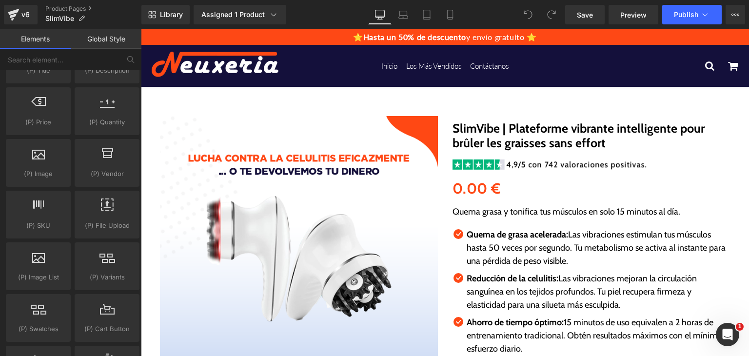
scroll to position [1024, 0]
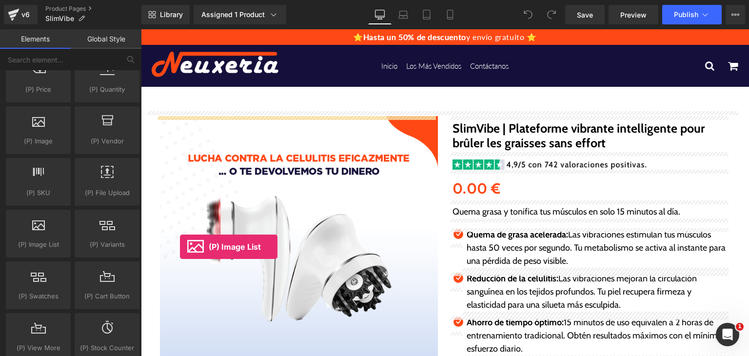
drag, startPoint x: 182, startPoint y: 275, endPoint x: 235, endPoint y: 264, distance: 54.9
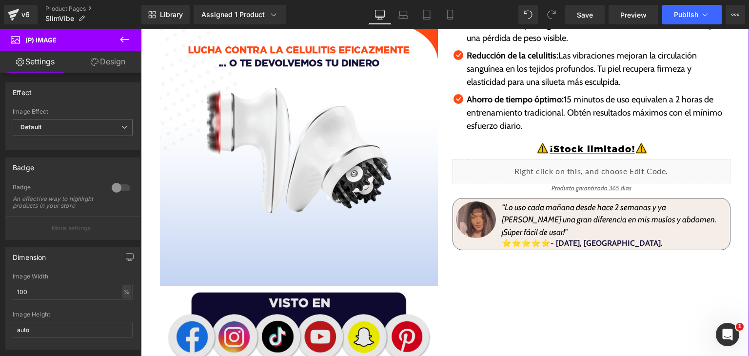
scroll to position [292, 0]
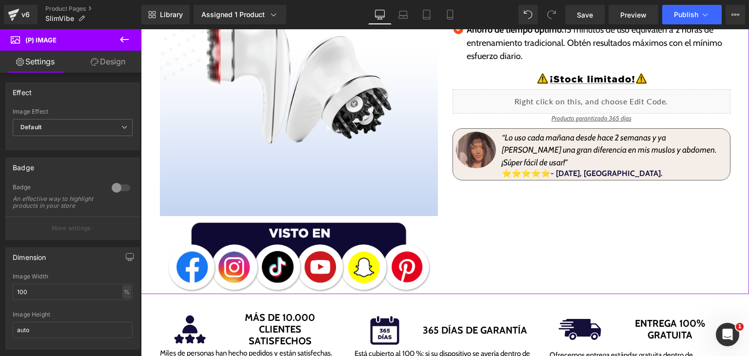
drag, startPoint x: 261, startPoint y: 292, endPoint x: 273, endPoint y: 216, distance: 76.9
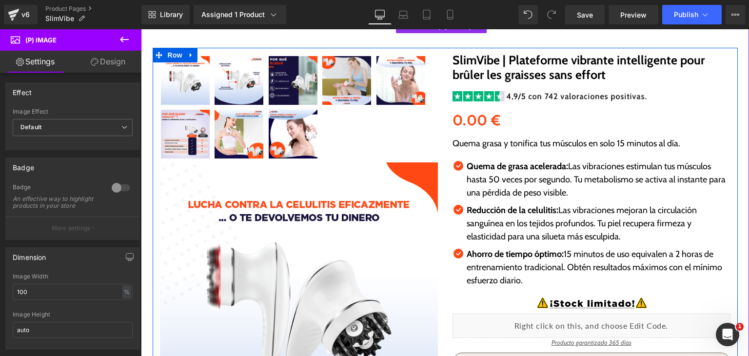
scroll to position [0, 0]
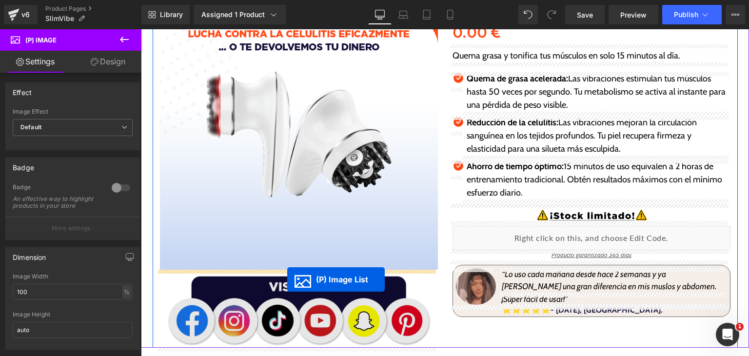
drag, startPoint x: 265, startPoint y: 176, endPoint x: 287, endPoint y: 279, distance: 105.7
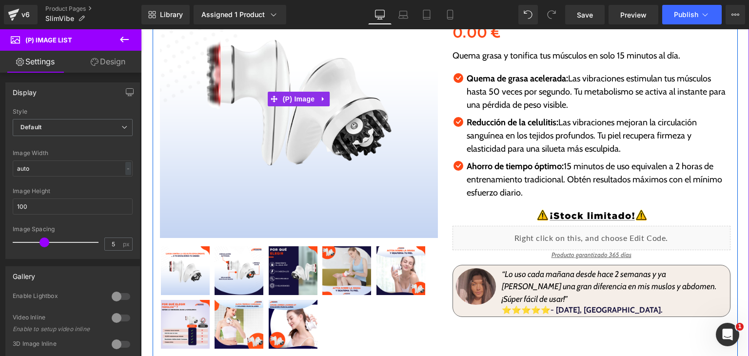
scroll to position [173, 0]
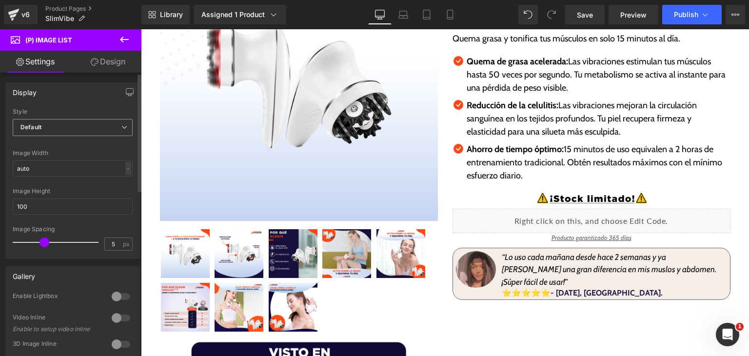
drag, startPoint x: 57, startPoint y: 127, endPoint x: 62, endPoint y: 142, distance: 15.7
click at [57, 127] on span "Default" at bounding box center [73, 127] width 120 height 17
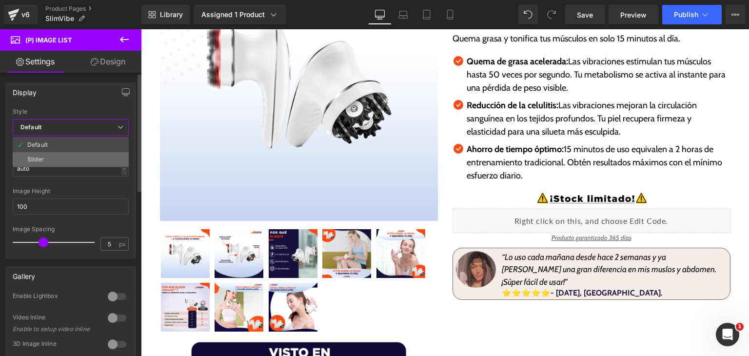
click at [66, 161] on li "Slider" at bounding box center [71, 159] width 116 height 15
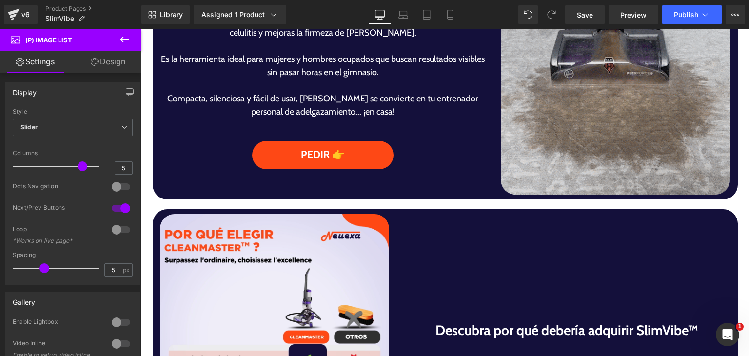
scroll to position [585, 0]
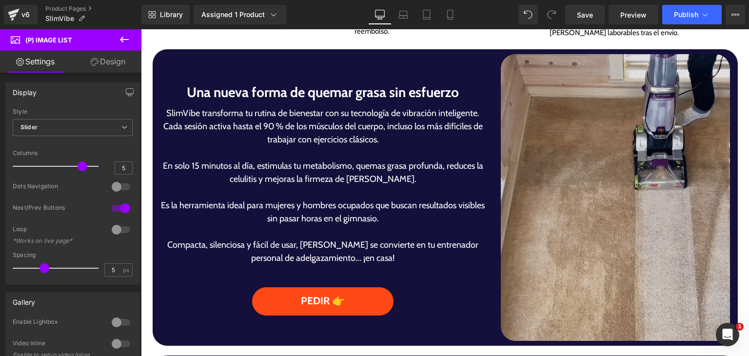
click at [573, 216] on img at bounding box center [615, 197] width 229 height 287
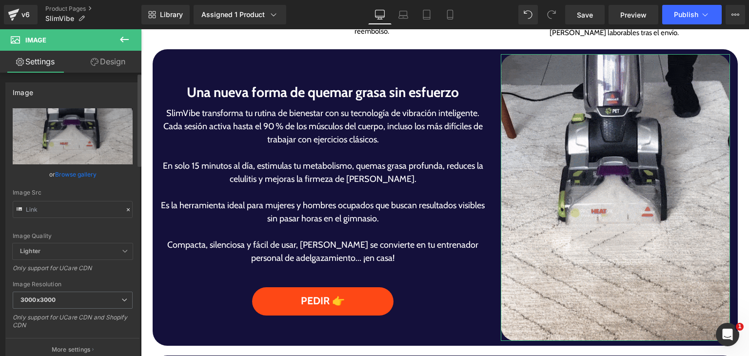
click at [69, 179] on link "Browse gallery" at bounding box center [75, 174] width 41 height 17
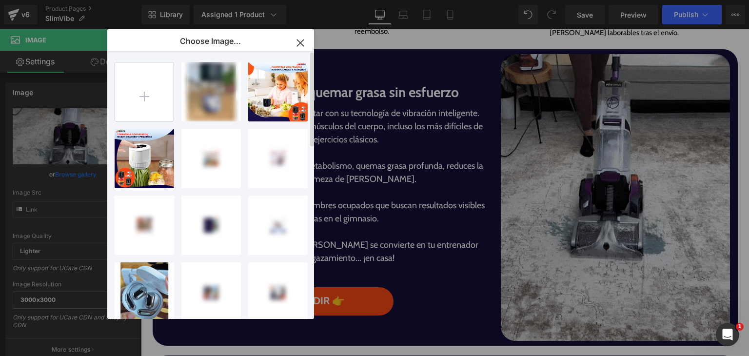
click at [162, 98] on input "file" at bounding box center [144, 91] width 58 height 58
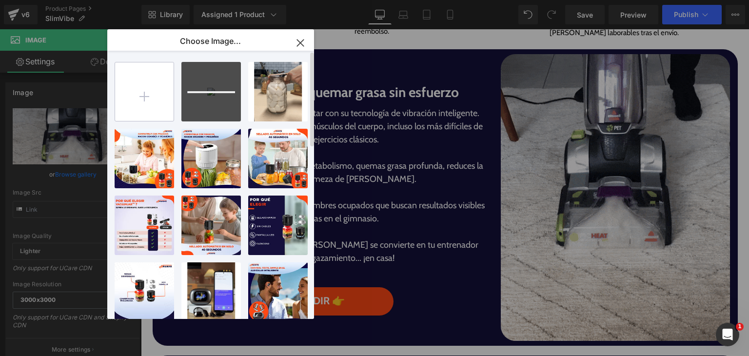
click at [141, 91] on input "file" at bounding box center [144, 91] width 58 height 58
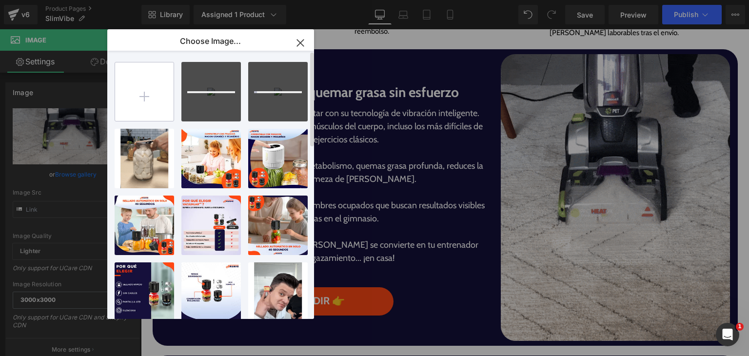
click at [149, 80] on input "file" at bounding box center [144, 91] width 58 height 58
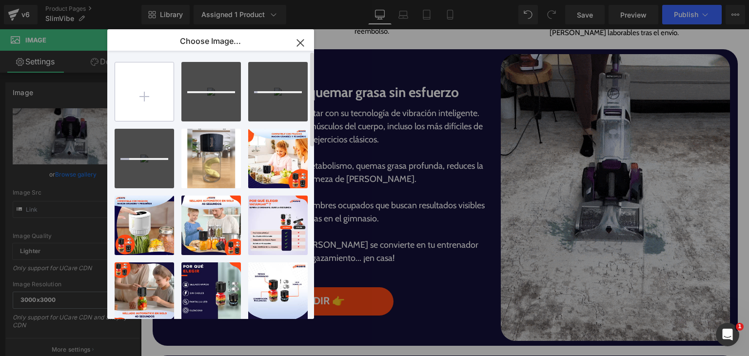
click at [174, 91] on div at bounding box center [144, 91] width 59 height 59
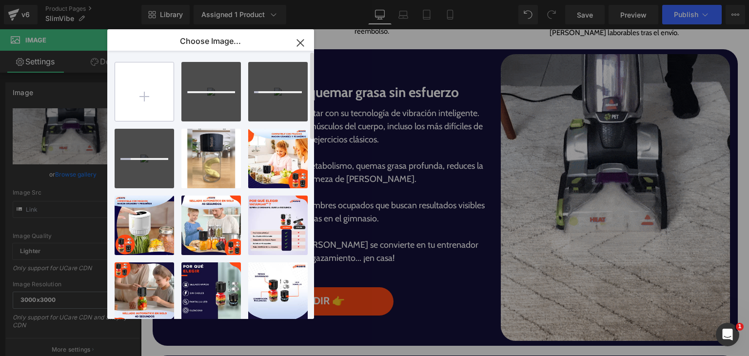
click at [164, 95] on input "file" at bounding box center [144, 91] width 58 height 58
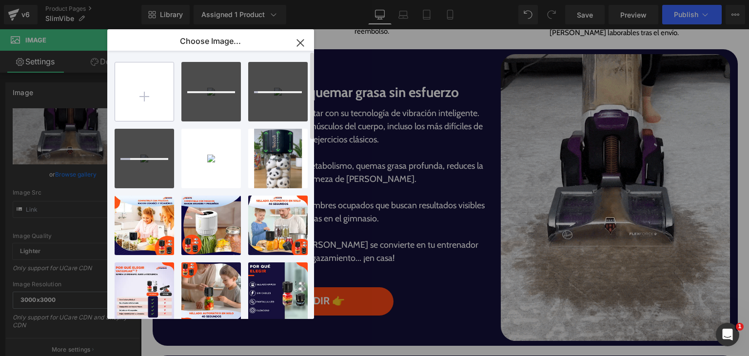
click at [149, 90] on input "file" at bounding box center [144, 91] width 58 height 58
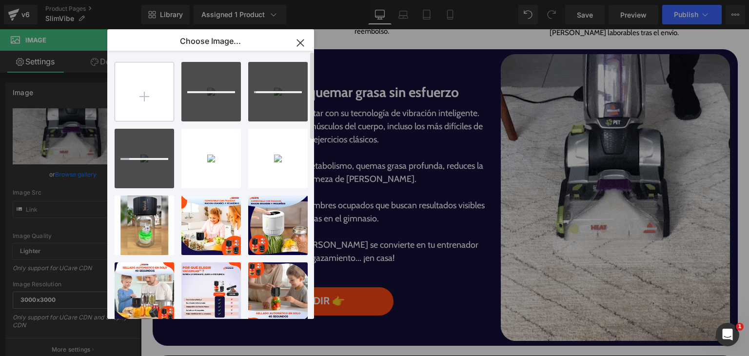
click at [144, 80] on input "file" at bounding box center [144, 91] width 58 height 58
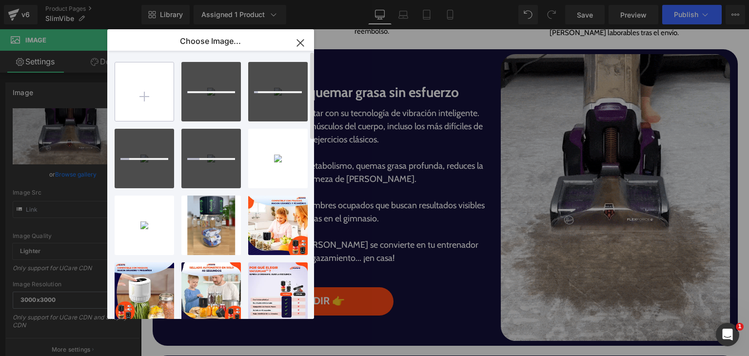
click at [145, 113] on input "file" at bounding box center [144, 91] width 58 height 58
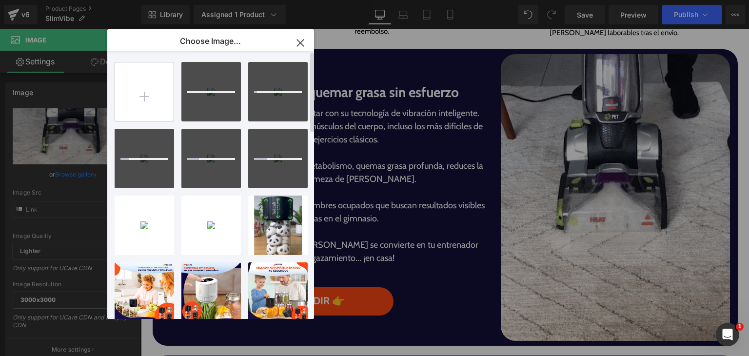
click at [149, 100] on input "file" at bounding box center [144, 91] width 58 height 58
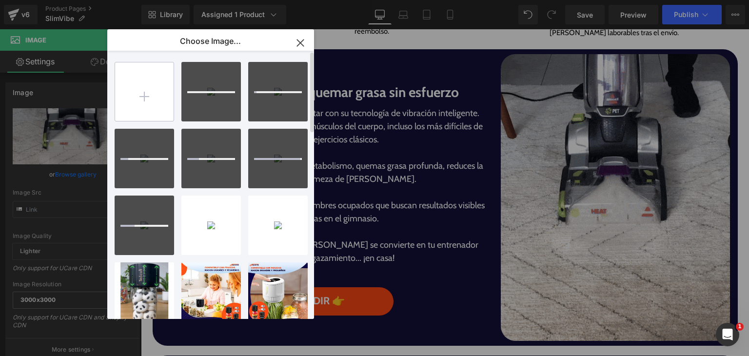
click at [154, 111] on input "file" at bounding box center [144, 91] width 58 height 58
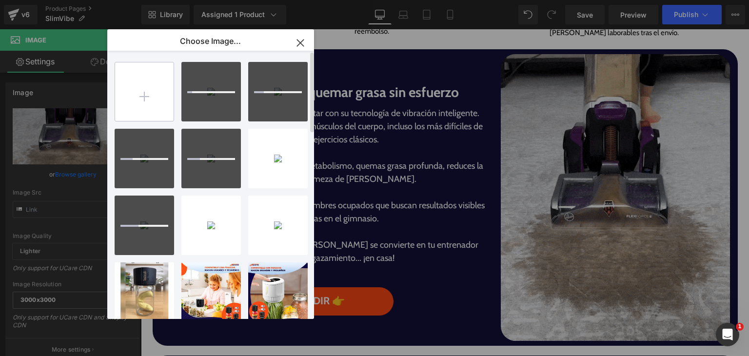
type input "C:\fakepath\FirmGlow.gif"
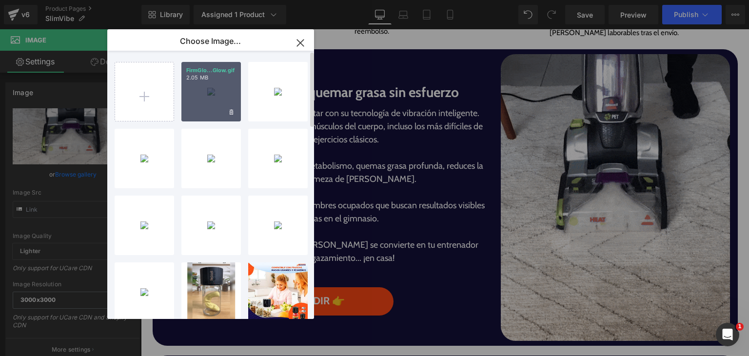
click at [206, 103] on div "FirmGlo...Glow.gif 2.05 MB" at bounding box center [210, 91] width 59 height 59
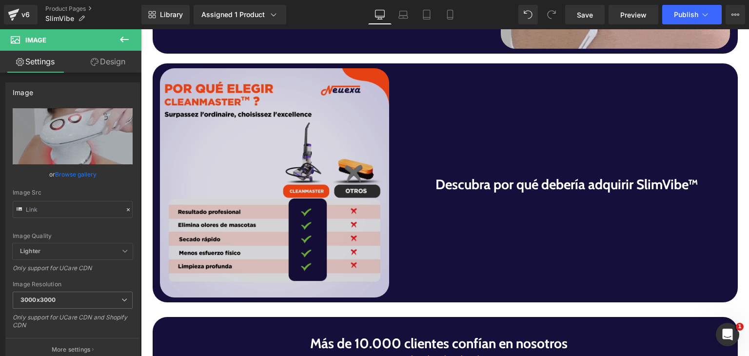
scroll to position [877, 0]
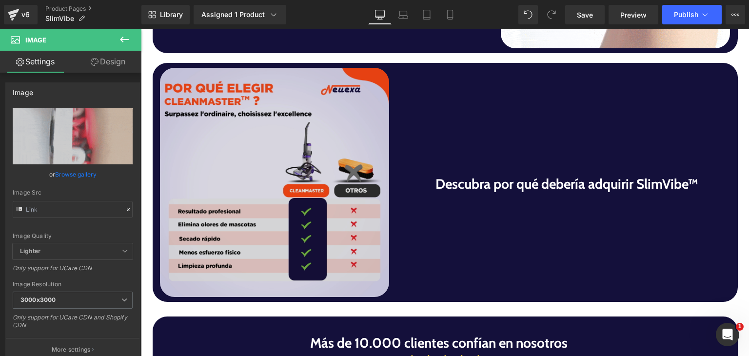
click at [245, 274] on img at bounding box center [274, 182] width 229 height 229
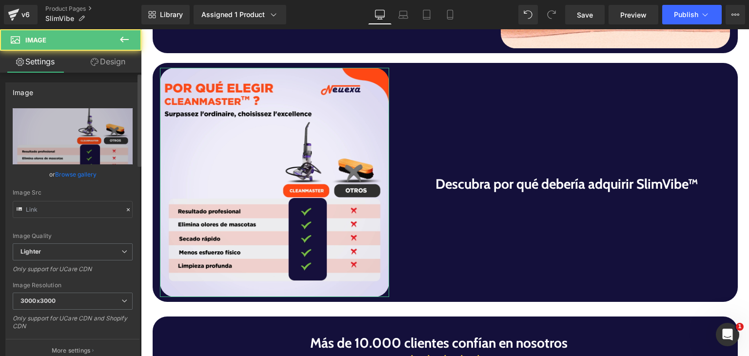
click at [73, 173] on link "Browse gallery" at bounding box center [75, 174] width 41 height 17
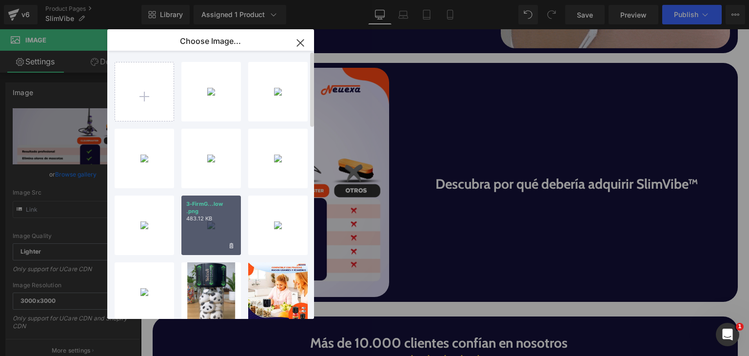
click at [214, 233] on div "3-FirmG...low .png 483.12 KB" at bounding box center [210, 224] width 59 height 59
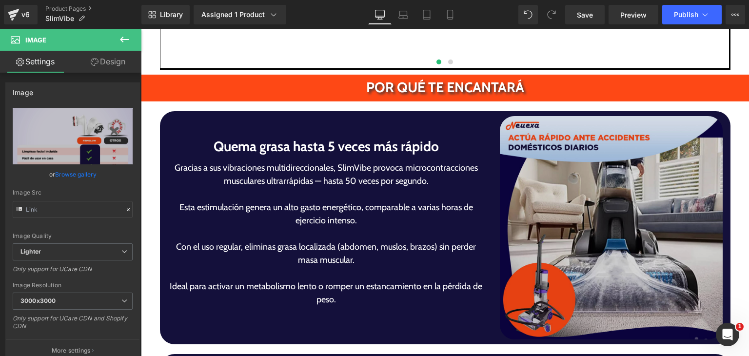
scroll to position [1852, 0]
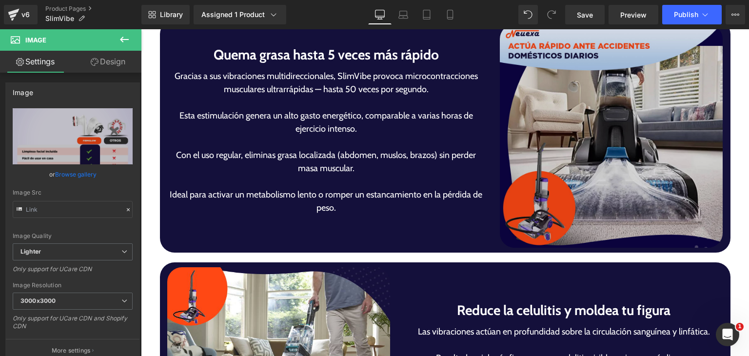
click at [590, 198] on img at bounding box center [611, 135] width 223 height 223
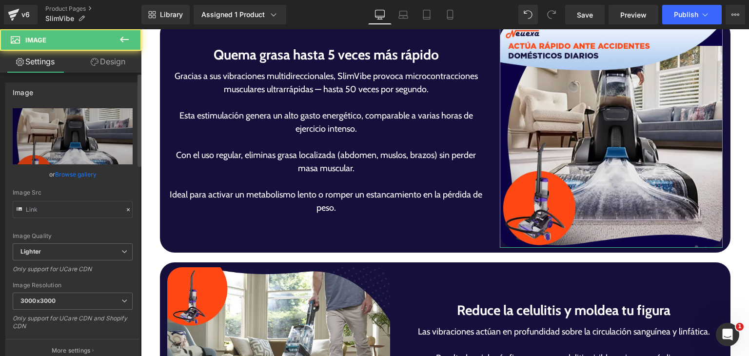
click at [90, 175] on link "Browse gallery" at bounding box center [75, 174] width 41 height 17
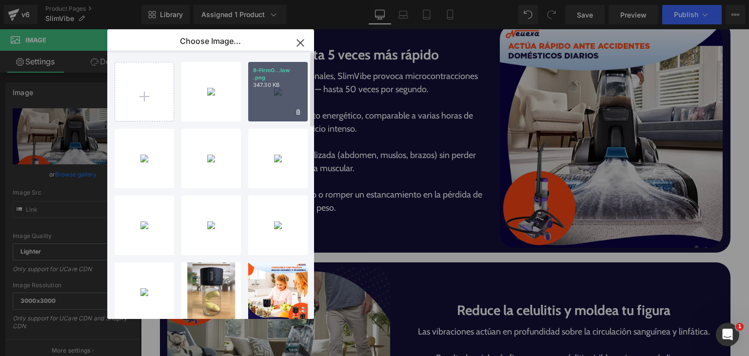
click at [272, 100] on div "8-FirmG...low .png 347.30 KB" at bounding box center [277, 91] width 59 height 59
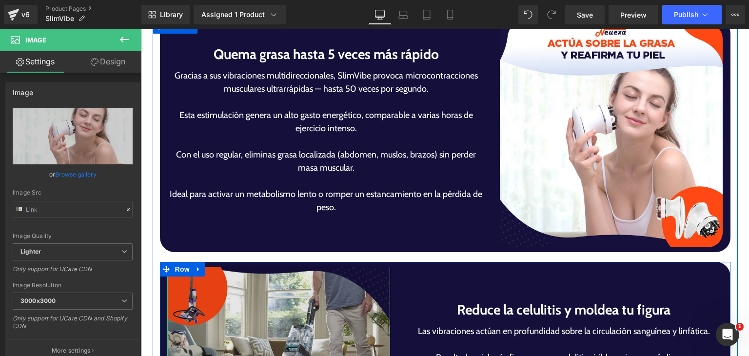
scroll to position [1950, 0]
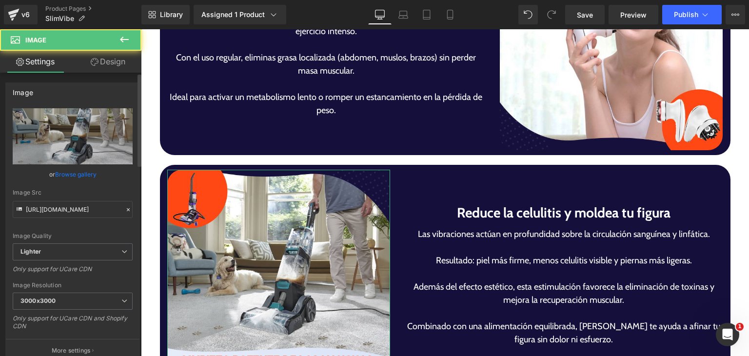
click at [92, 170] on link "Browse gallery" at bounding box center [75, 174] width 41 height 17
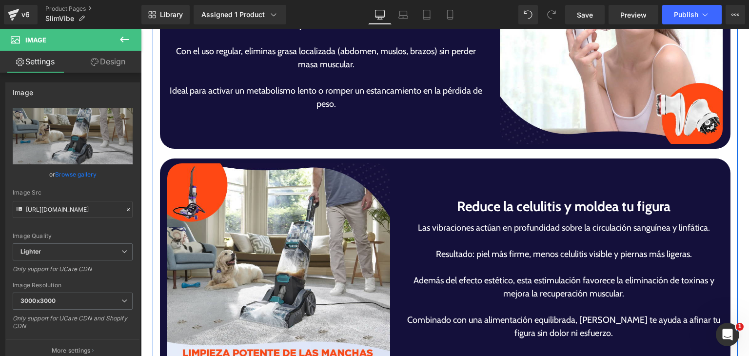
scroll to position [2047, 0]
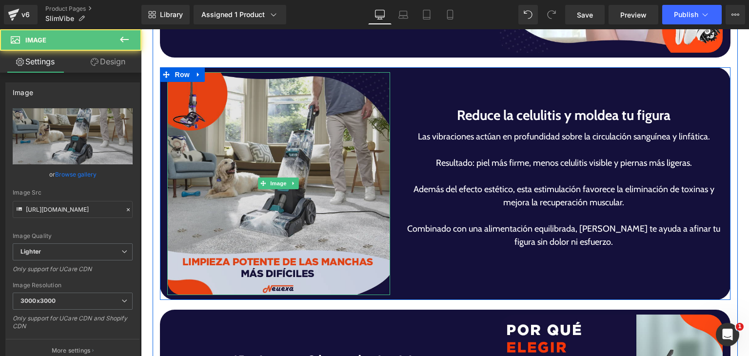
click at [314, 216] on img at bounding box center [278, 183] width 223 height 223
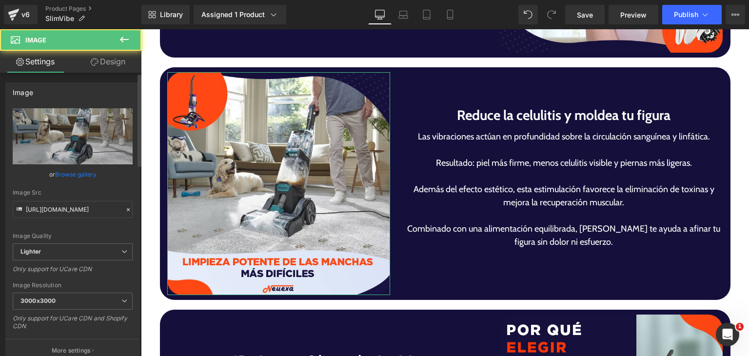
click at [63, 177] on link "Browse gallery" at bounding box center [75, 174] width 41 height 17
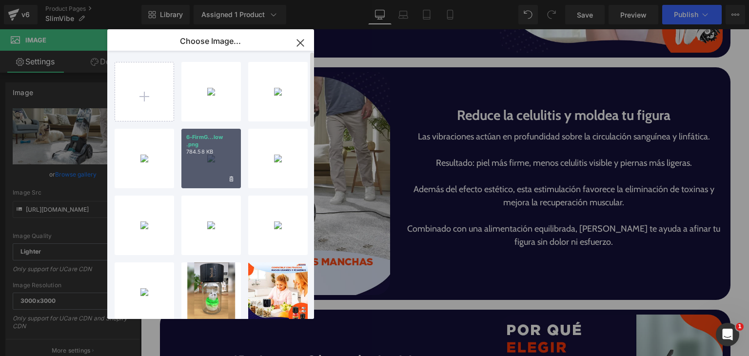
click at [209, 167] on div "6-FirmG...low .png 784.58 KB" at bounding box center [210, 158] width 59 height 59
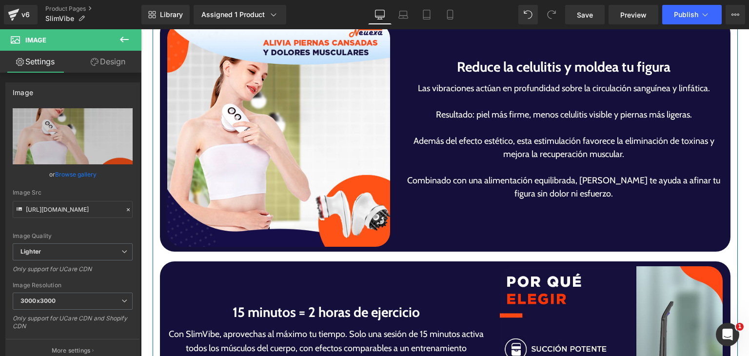
scroll to position [2291, 0]
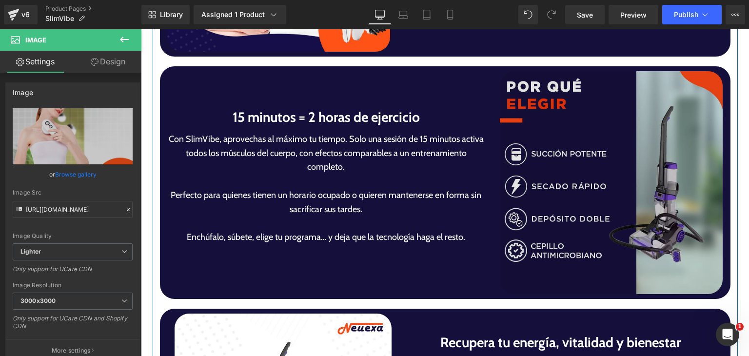
click at [629, 192] on img at bounding box center [611, 182] width 223 height 223
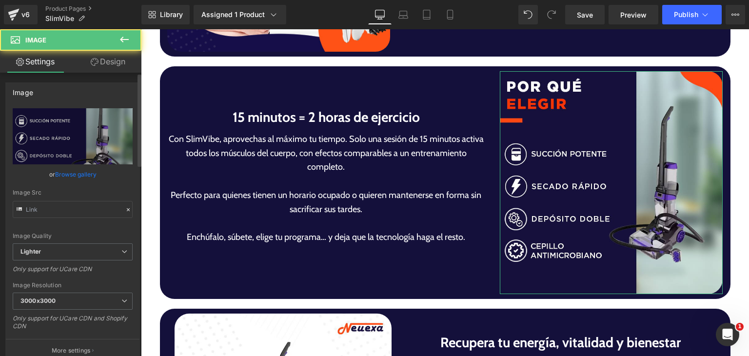
click at [91, 177] on link "Browse gallery" at bounding box center [75, 174] width 41 height 17
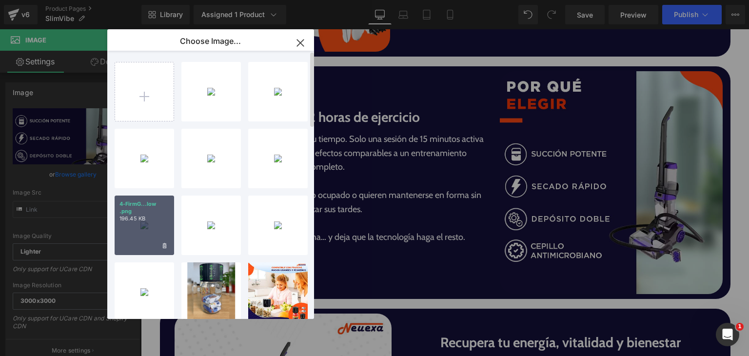
click at [147, 229] on div "4-FirmG...low .png 196.45 KB" at bounding box center [144, 224] width 59 height 59
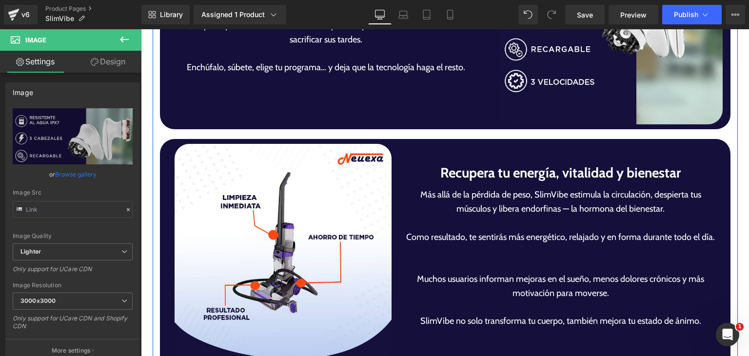
scroll to position [2486, 0]
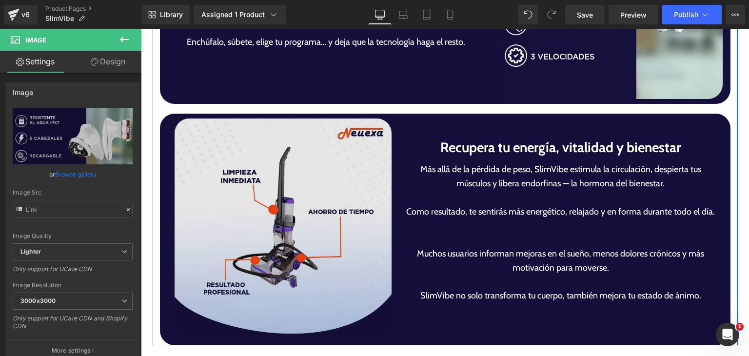
click at [307, 250] on img at bounding box center [283, 226] width 217 height 217
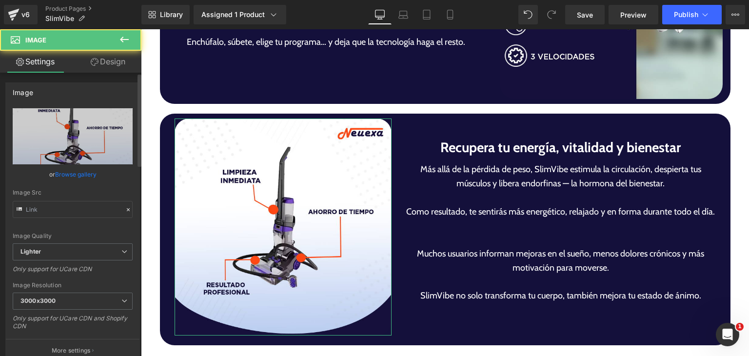
click at [71, 173] on link "Browse gallery" at bounding box center [75, 174] width 41 height 17
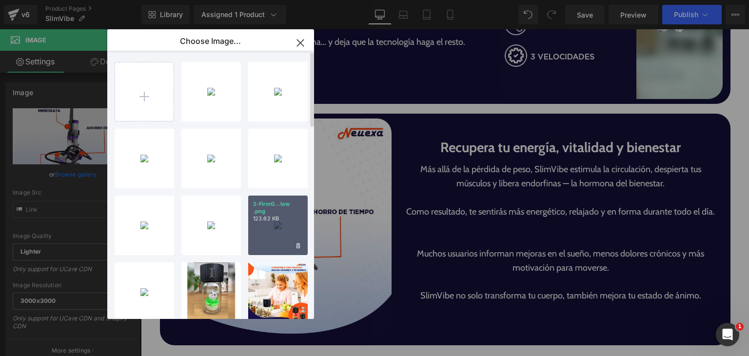
click at [277, 230] on div "2-FirmG...low .png 123.62 KB" at bounding box center [277, 224] width 59 height 59
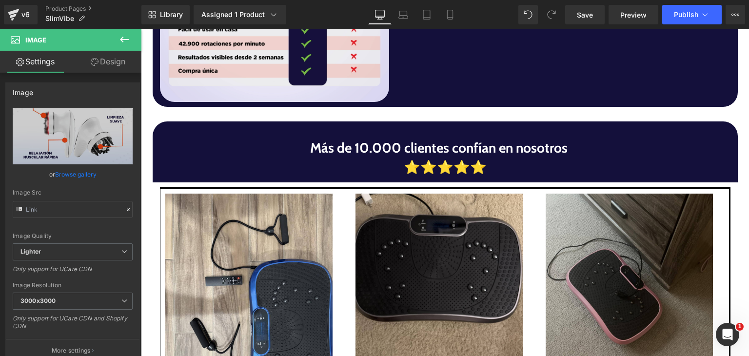
scroll to position [829, 0]
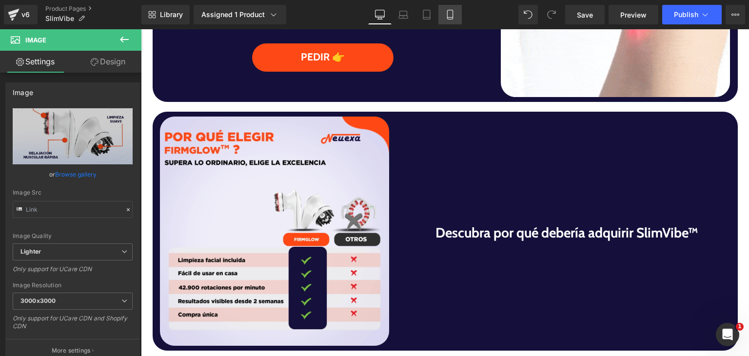
click at [454, 11] on link "Mobile" at bounding box center [449, 14] width 23 height 19
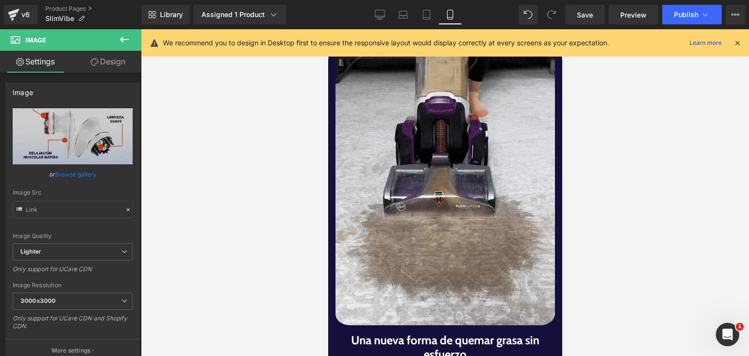
scroll to position [0, 0]
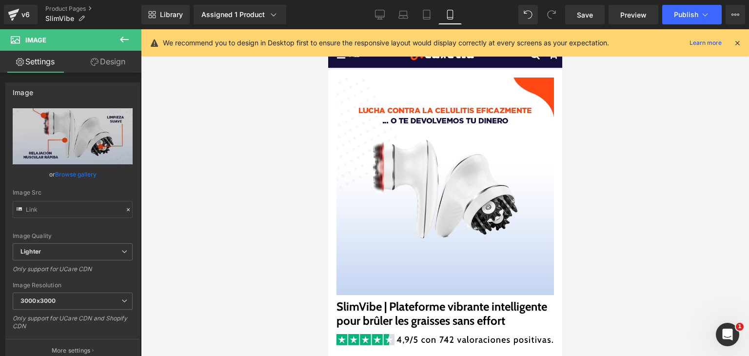
click at [128, 43] on icon at bounding box center [124, 40] width 12 height 12
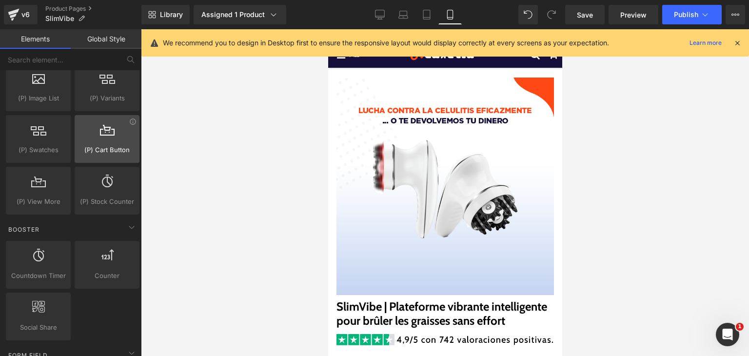
scroll to position [1072, 0]
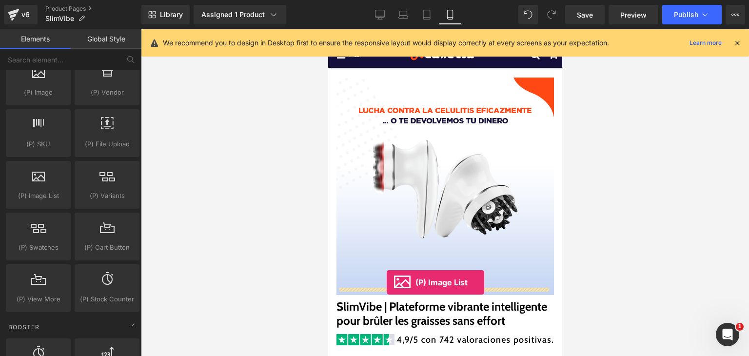
drag, startPoint x: 356, startPoint y: 218, endPoint x: 386, endPoint y: 282, distance: 70.4
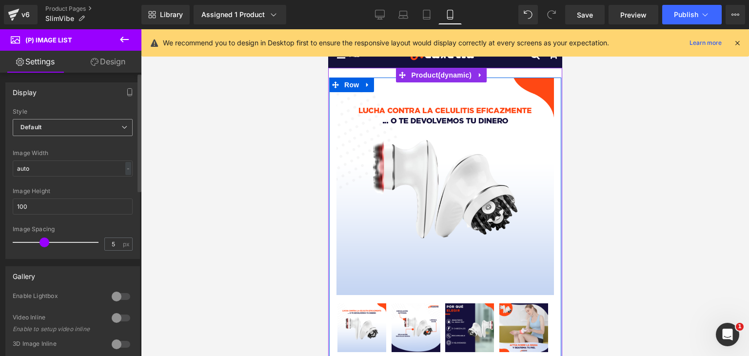
click at [85, 123] on span "Default" at bounding box center [73, 127] width 120 height 17
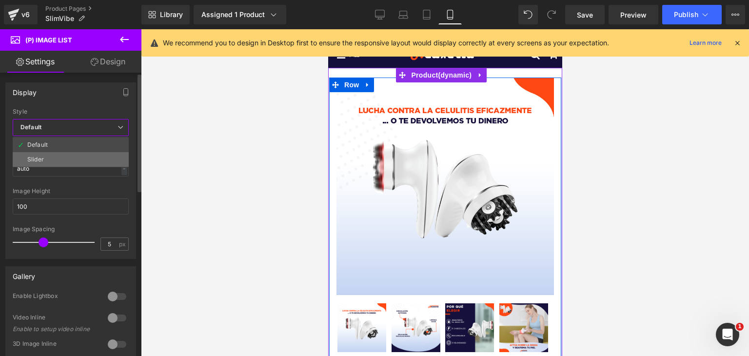
click at [79, 154] on li "Slider" at bounding box center [71, 159] width 116 height 15
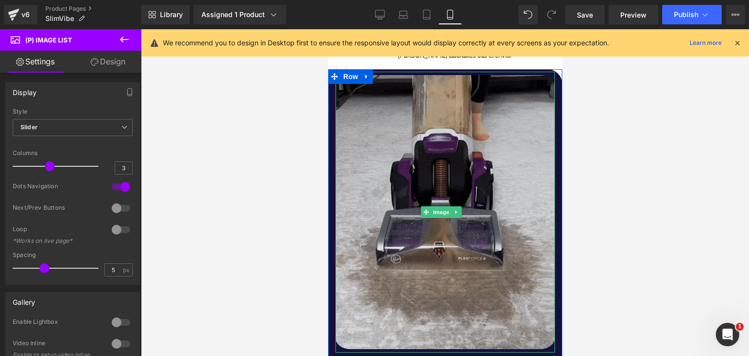
scroll to position [926, 0]
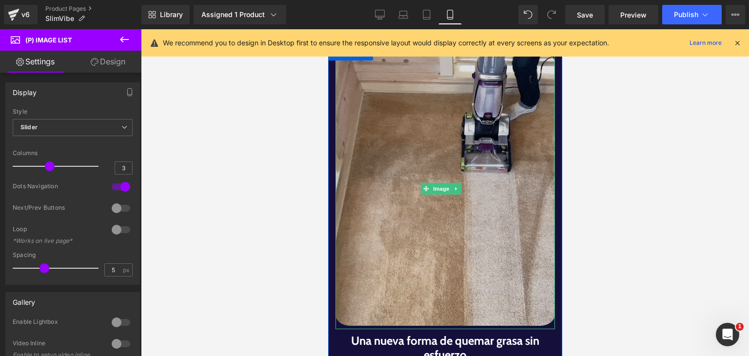
click at [432, 236] on img at bounding box center [444, 188] width 219 height 281
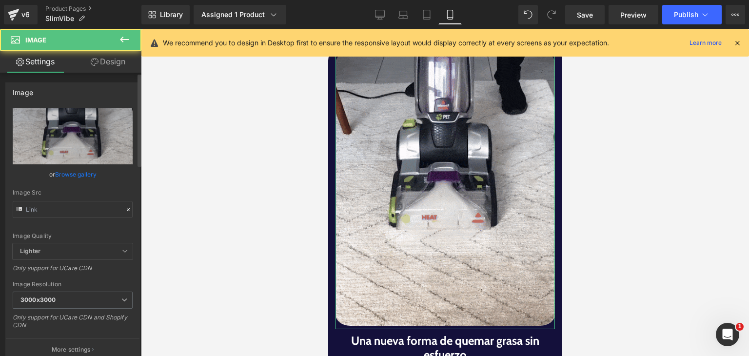
click at [81, 173] on link "Browse gallery" at bounding box center [75, 174] width 41 height 17
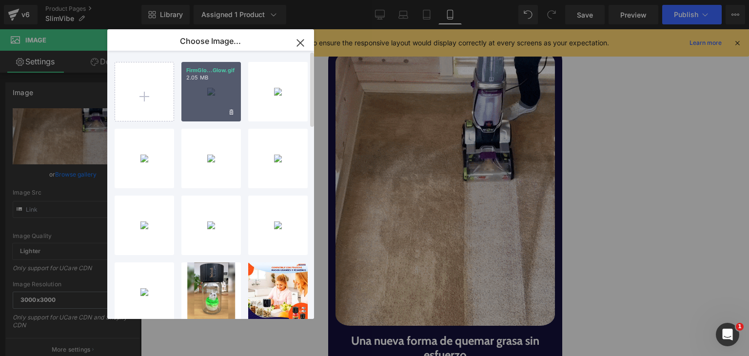
click at [204, 89] on div "FirmGlo...Glow.gif 2.05 MB" at bounding box center [210, 91] width 59 height 59
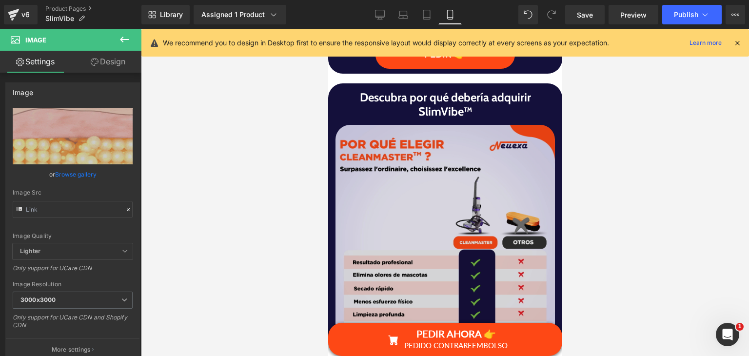
scroll to position [1609, 0]
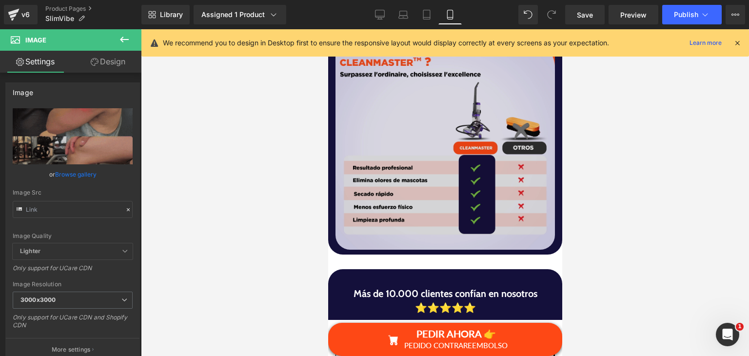
click at [414, 194] on img at bounding box center [444, 139] width 219 height 219
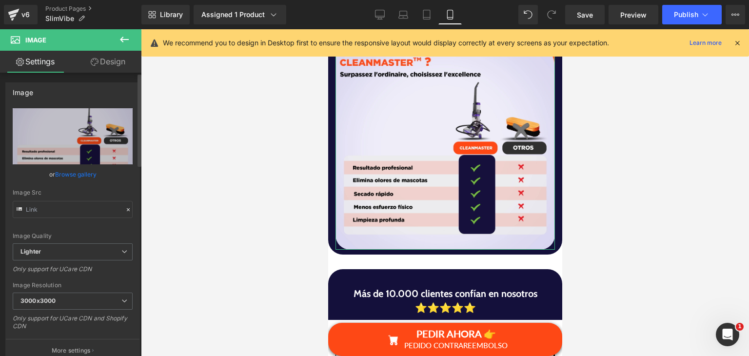
click at [69, 174] on link "Browse gallery" at bounding box center [75, 174] width 41 height 17
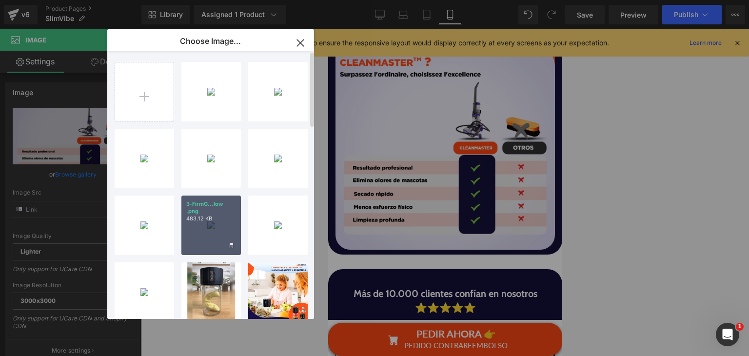
click at [192, 221] on p "483.12 KB" at bounding box center [211, 218] width 50 height 7
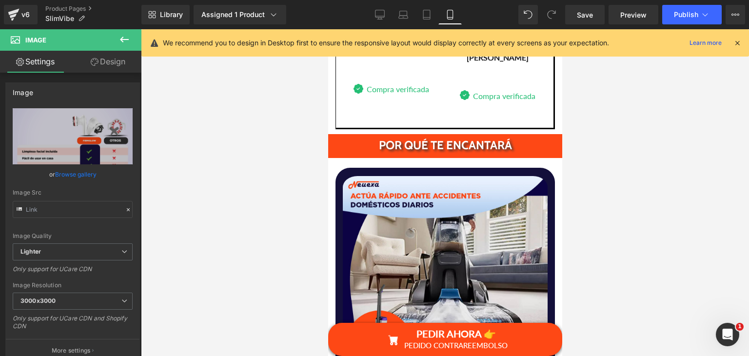
scroll to position [2388, 0]
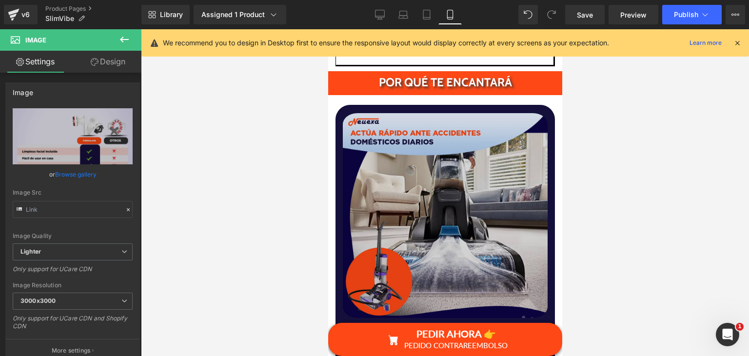
click at [470, 189] on img at bounding box center [444, 216] width 205 height 212
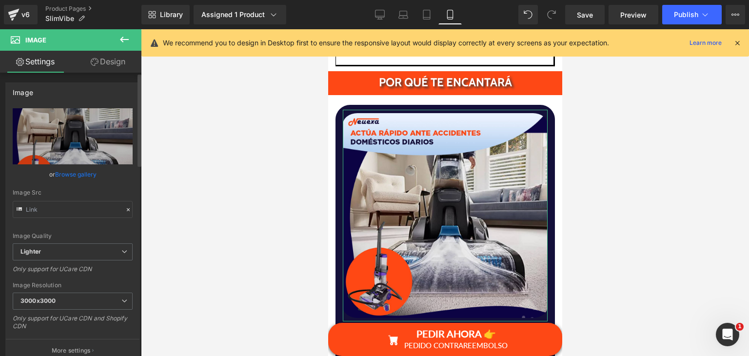
click at [88, 177] on link "Browse gallery" at bounding box center [75, 174] width 41 height 17
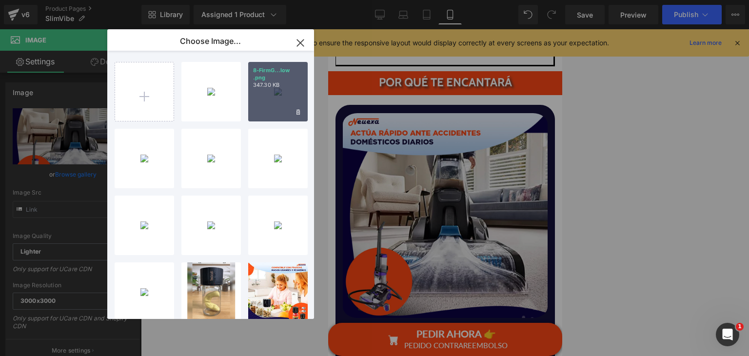
click at [271, 112] on div "8-FirmG...low .png 347.30 KB" at bounding box center [277, 91] width 59 height 59
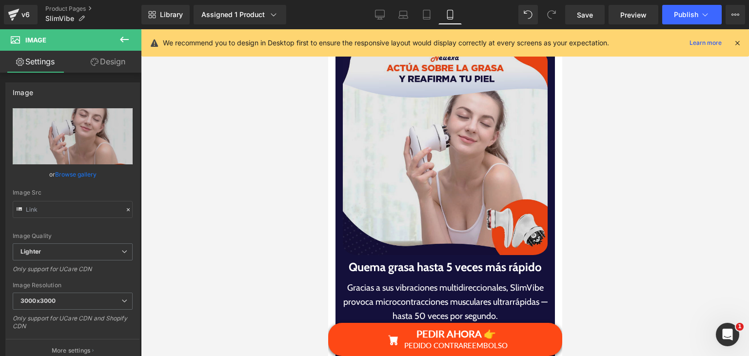
scroll to position [2827, 0]
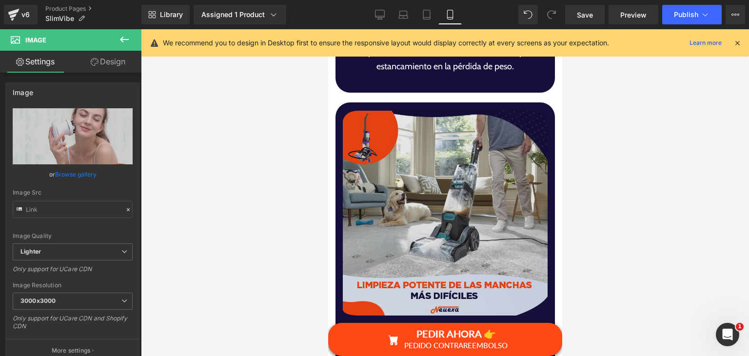
click at [424, 215] on img at bounding box center [444, 215] width 205 height 217
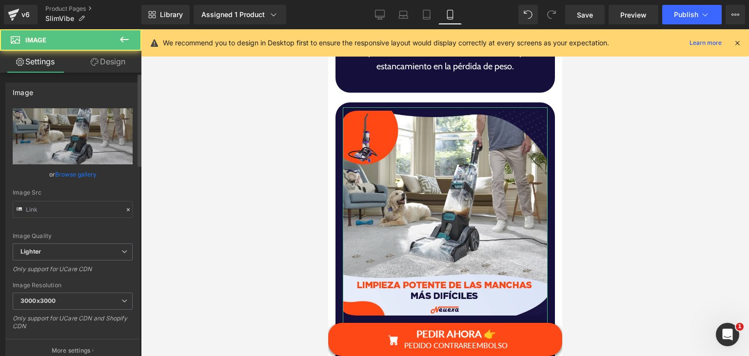
click at [72, 180] on link "Browse gallery" at bounding box center [75, 174] width 41 height 17
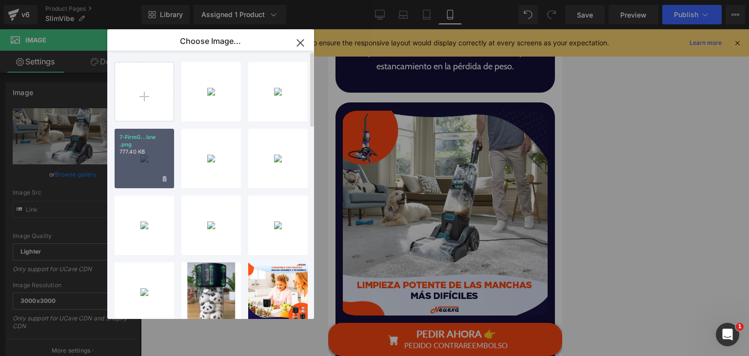
click at [135, 167] on div "7-FirmG...low .png 777.40 KB" at bounding box center [144, 158] width 59 height 59
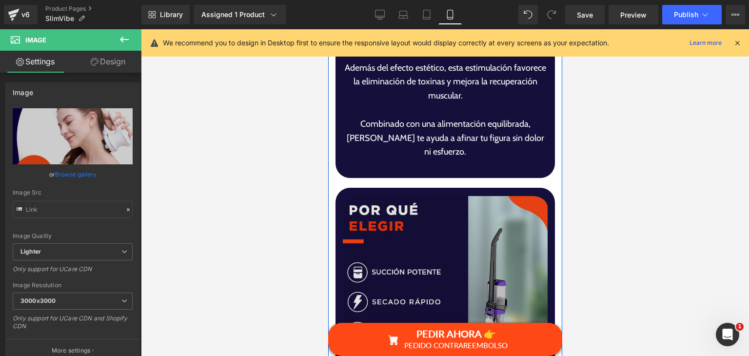
scroll to position [3266, 0]
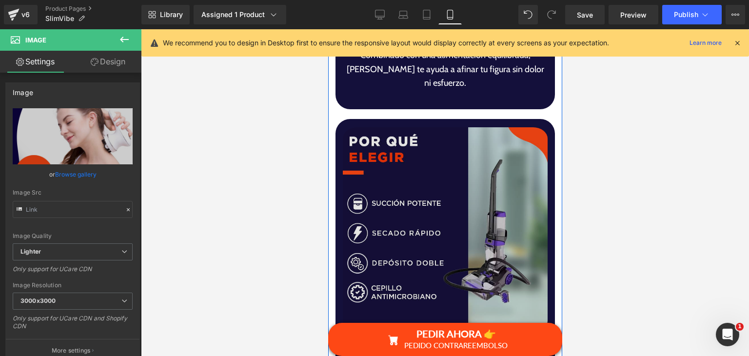
click at [443, 233] on img at bounding box center [444, 230] width 205 height 212
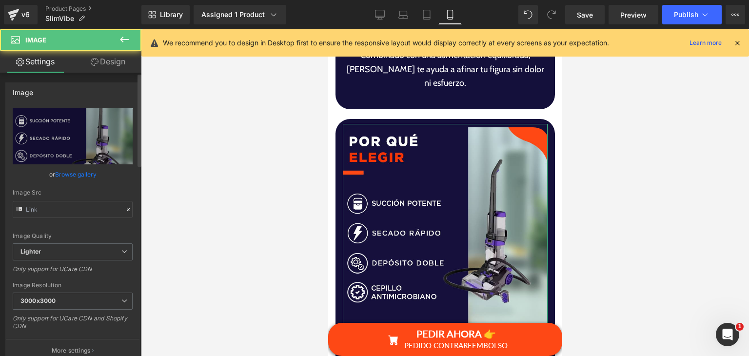
click at [72, 176] on link "Browse gallery" at bounding box center [75, 174] width 41 height 17
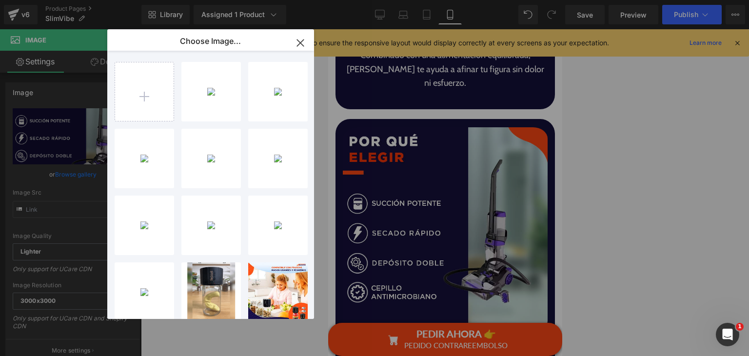
click at [0, 0] on p "196.45 KB" at bounding box center [0, 0] width 0 height 0
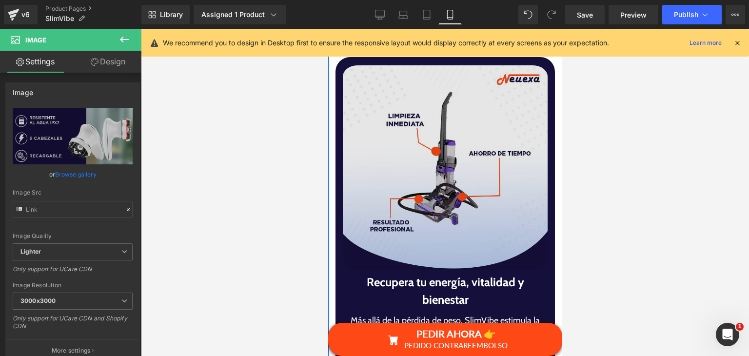
scroll to position [3753, 0]
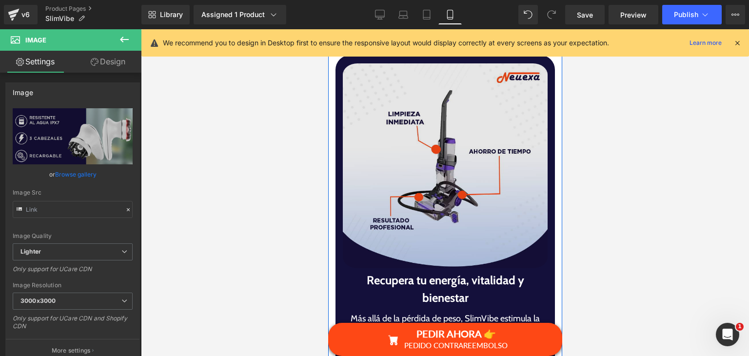
click at [412, 226] on img at bounding box center [444, 166] width 205 height 212
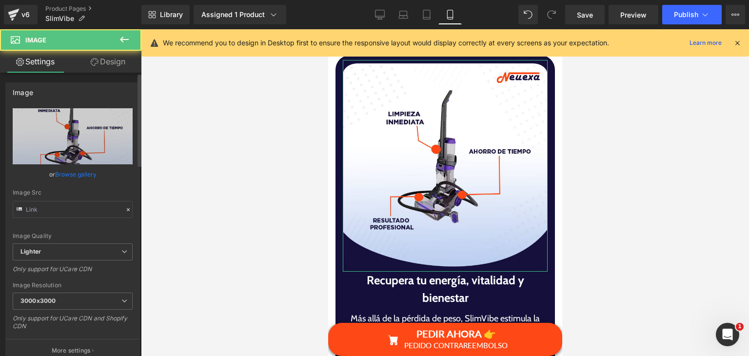
click at [66, 179] on link "Browse gallery" at bounding box center [75, 174] width 41 height 17
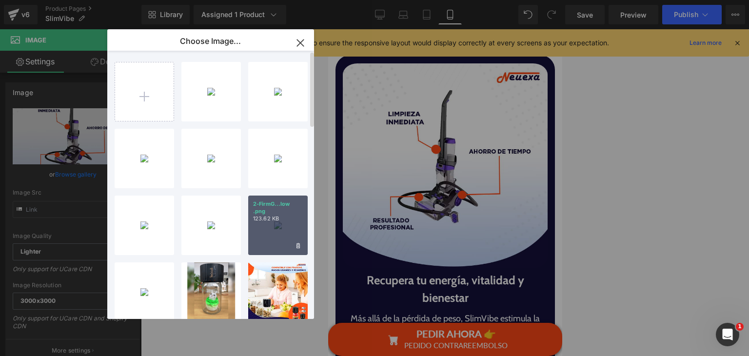
click at [286, 229] on div "2-FirmG...low .png 123.62 KB" at bounding box center [277, 224] width 59 height 59
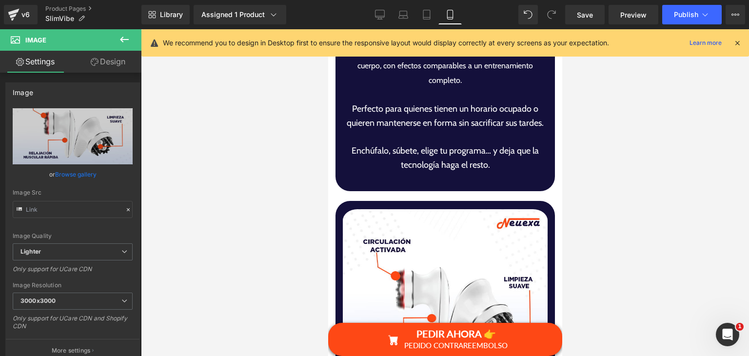
scroll to position [3899, 0]
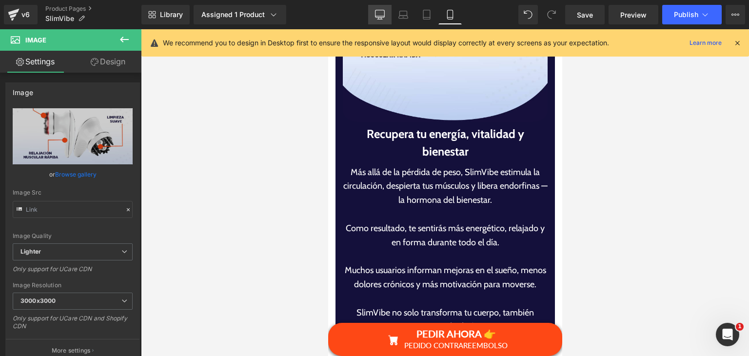
click at [379, 21] on link "Desktop" at bounding box center [379, 14] width 23 height 19
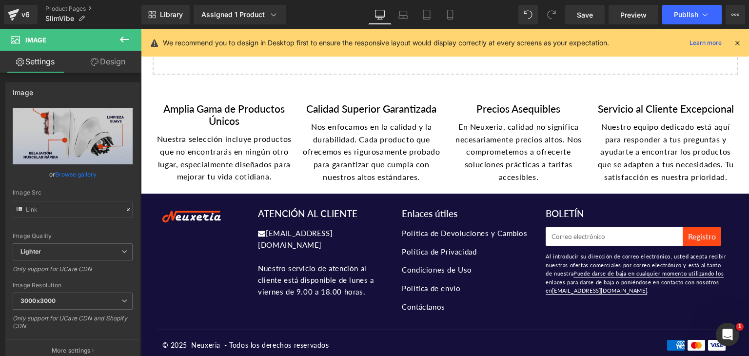
scroll to position [0, 0]
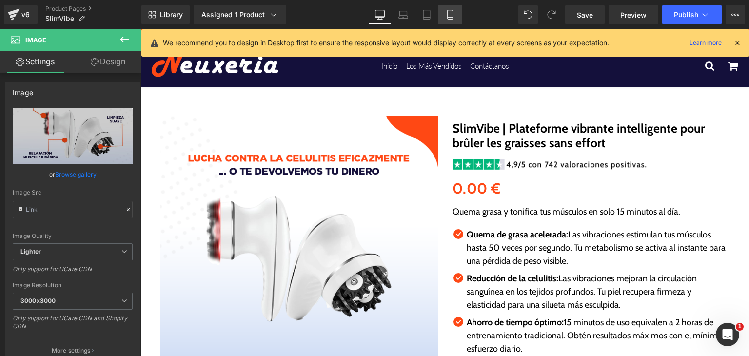
click at [441, 14] on link "Mobile" at bounding box center [449, 14] width 23 height 19
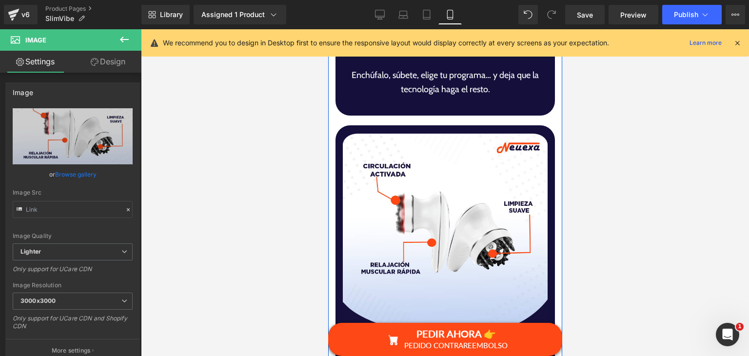
scroll to position [3698, 0]
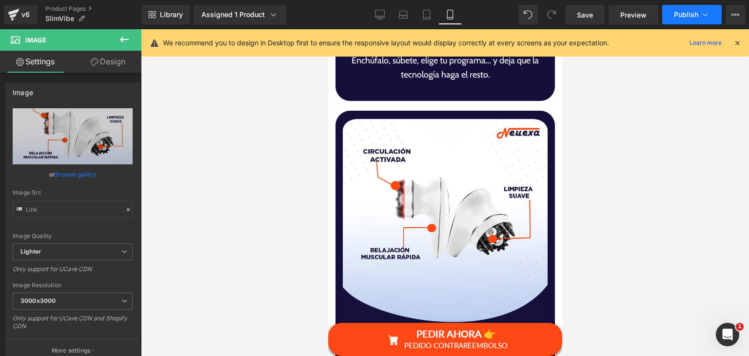
click at [710, 24] on div "Library Assigned 1 Product Product Preview SlimVibe | Plateforme vibrante intel…" at bounding box center [444, 14] width 607 height 29
click at [705, 20] on button "Publish" at bounding box center [691, 14] width 59 height 19
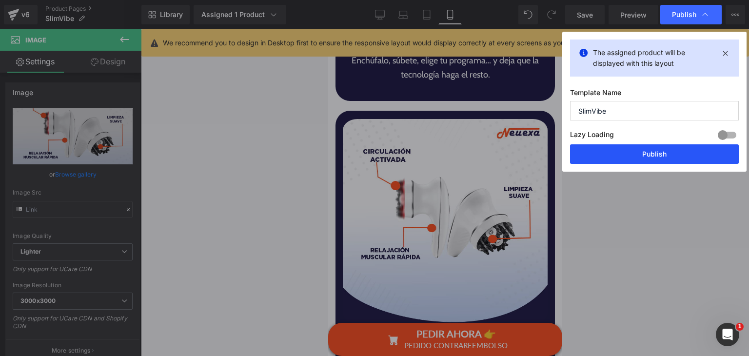
click at [636, 150] on button "Publish" at bounding box center [654, 153] width 169 height 19
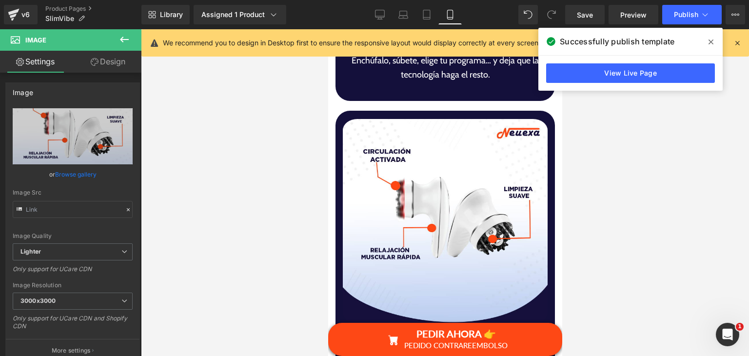
click at [710, 42] on icon at bounding box center [710, 41] width 5 height 5
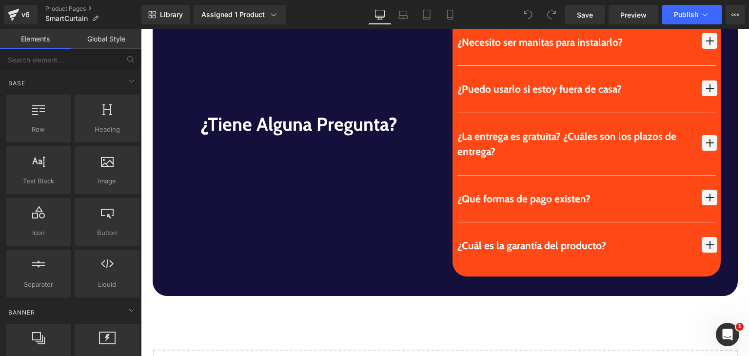
scroll to position [2900, 0]
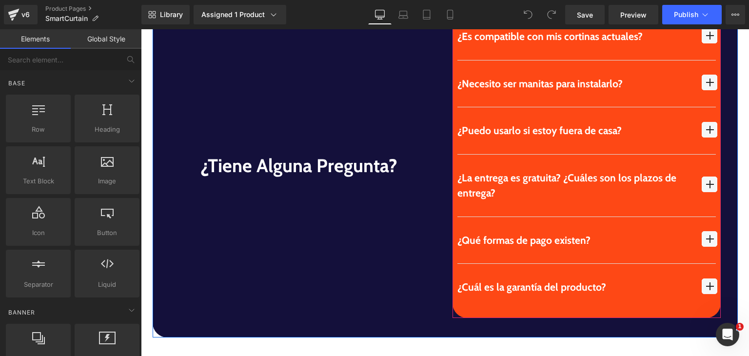
click at [701, 134] on span "button" at bounding box center [709, 130] width 16 height 16
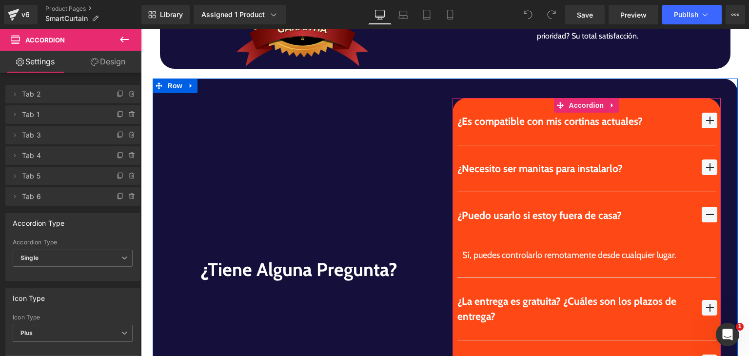
scroll to position [2773, 0]
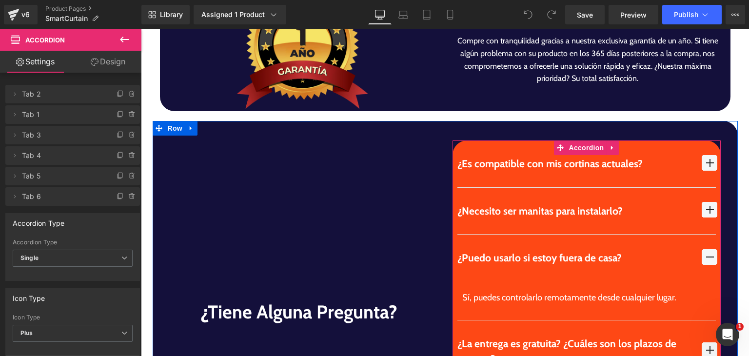
click at [717, 218] on div "¿Es compatible con mis cortinas actuales? Text Block" at bounding box center [591, 311] width 292 height 343
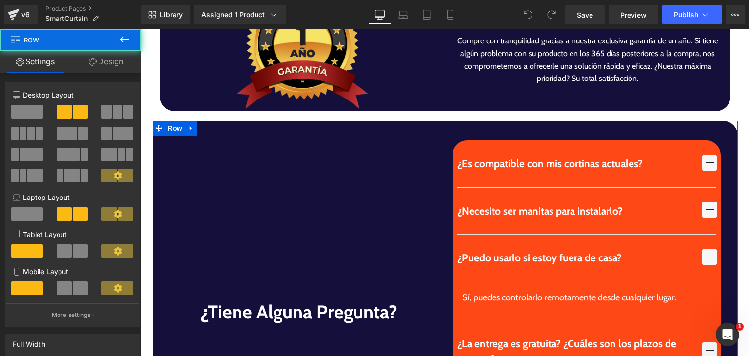
click at [706, 208] on button "button" at bounding box center [709, 211] width 13 height 47
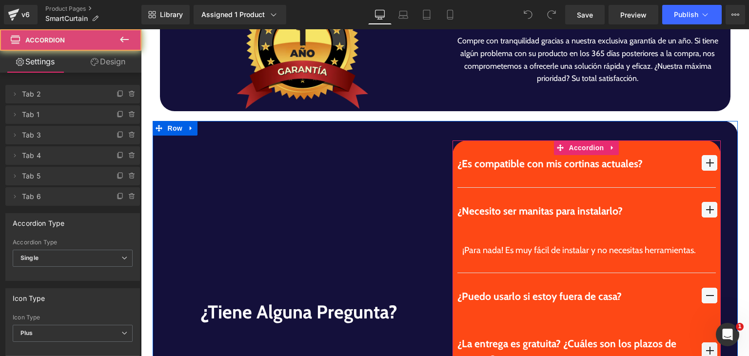
click at [701, 157] on span "button" at bounding box center [709, 163] width 16 height 16
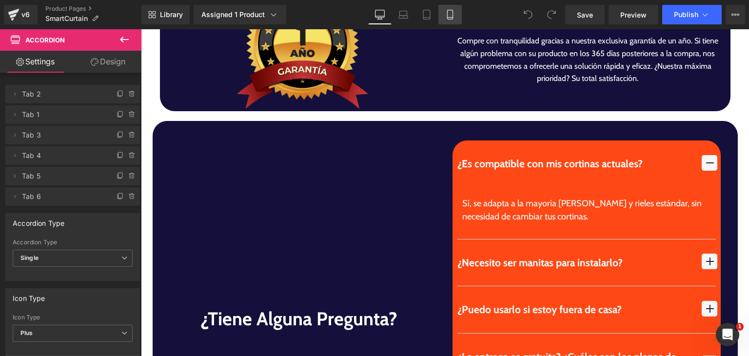
click at [439, 11] on div "Desktop Laptop Tablet Mobile" at bounding box center [415, 14] width 94 height 19
click at [444, 10] on link "Mobile" at bounding box center [449, 14] width 23 height 19
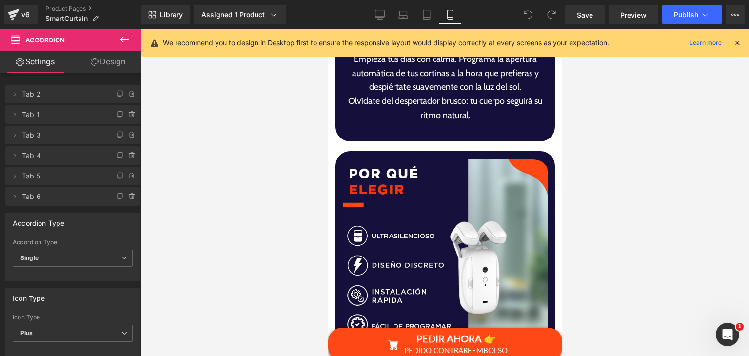
click at [444, 10] on link "Mobile" at bounding box center [449, 14] width 23 height 19
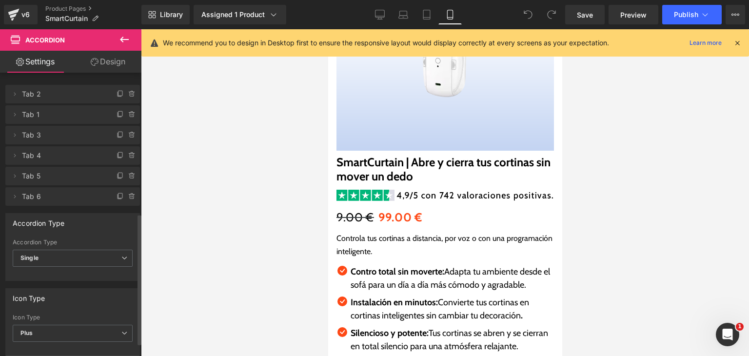
scroll to position [332, 0]
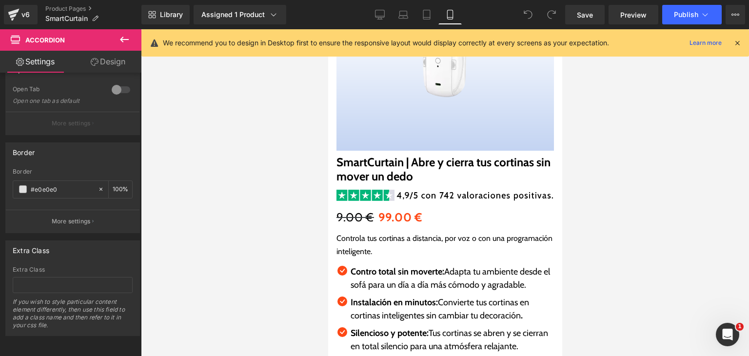
click at [121, 39] on icon at bounding box center [124, 40] width 9 height 6
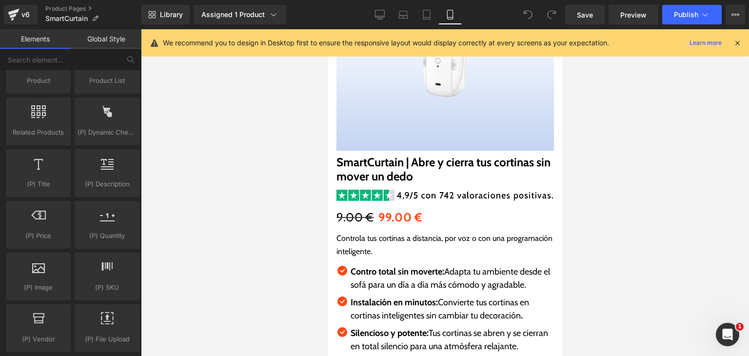
scroll to position [1072, 0]
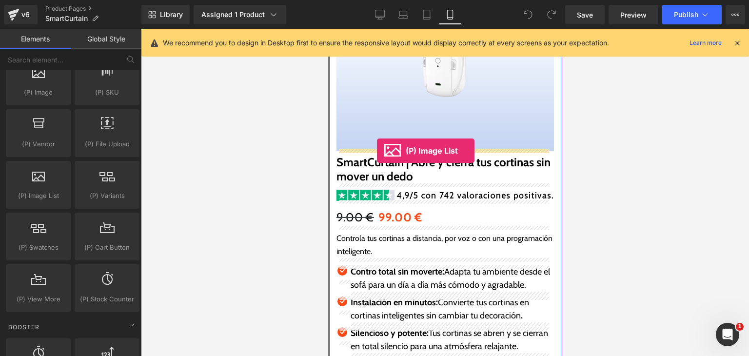
drag, startPoint x: 370, startPoint y: 215, endPoint x: 376, endPoint y: 151, distance: 64.7
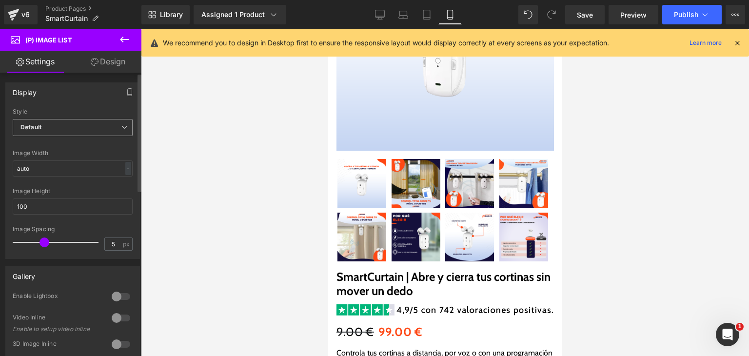
click at [70, 133] on span "Default" at bounding box center [73, 127] width 120 height 17
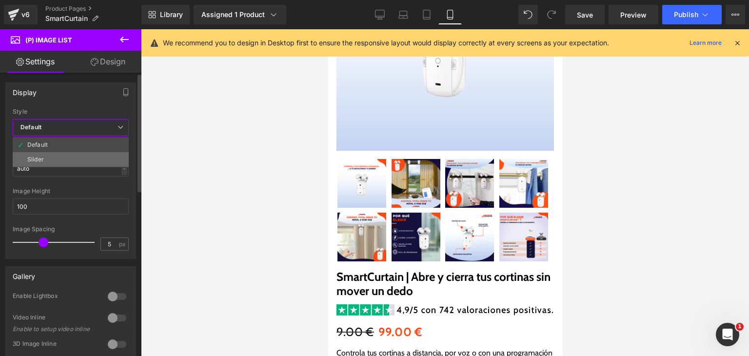
click at [69, 155] on li "Slider" at bounding box center [71, 159] width 116 height 15
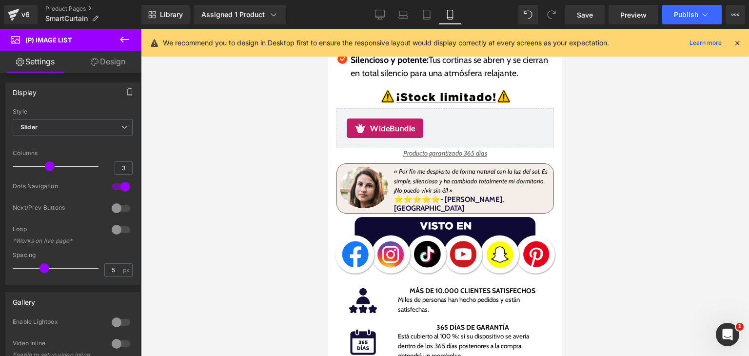
scroll to position [465, 0]
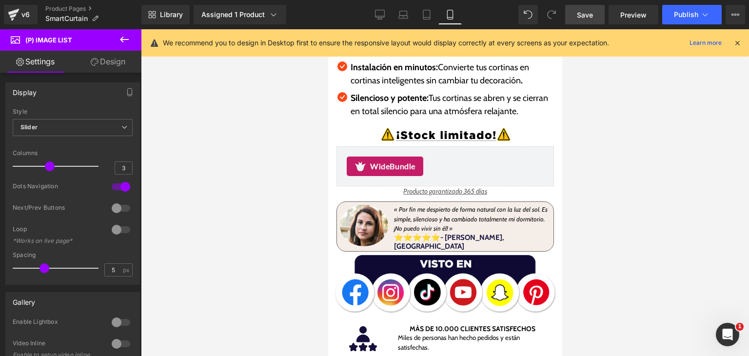
click at [582, 8] on link "Save" at bounding box center [584, 14] width 39 height 19
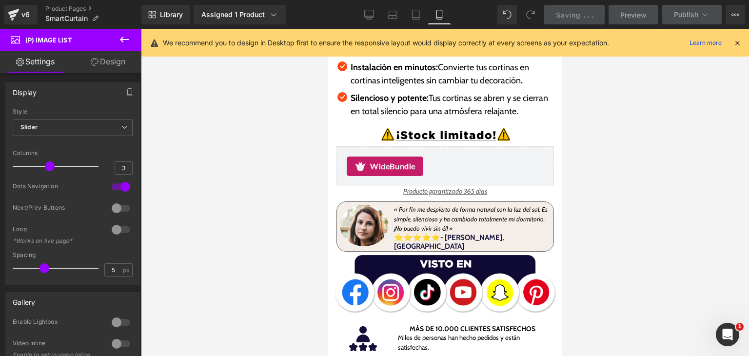
drag, startPoint x: 735, startPoint y: 46, endPoint x: 709, endPoint y: 41, distance: 26.2
click at [733, 46] on icon at bounding box center [737, 43] width 9 height 9
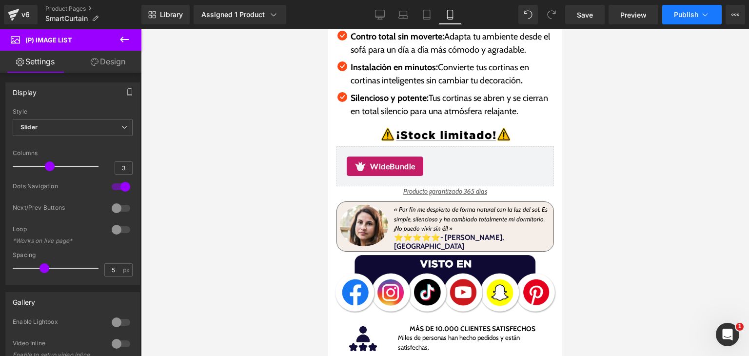
click at [690, 8] on button "Publish" at bounding box center [691, 14] width 59 height 19
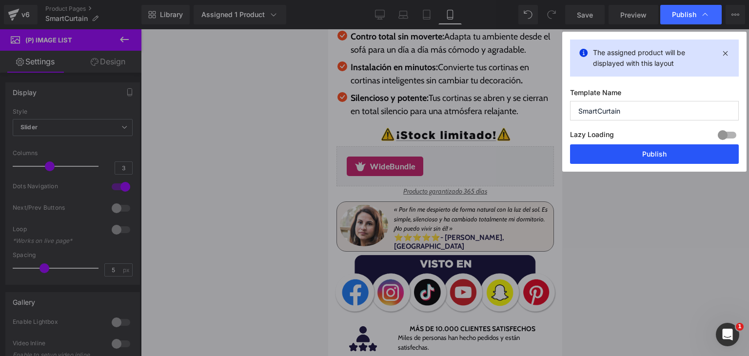
click at [672, 152] on button "Publish" at bounding box center [654, 153] width 169 height 19
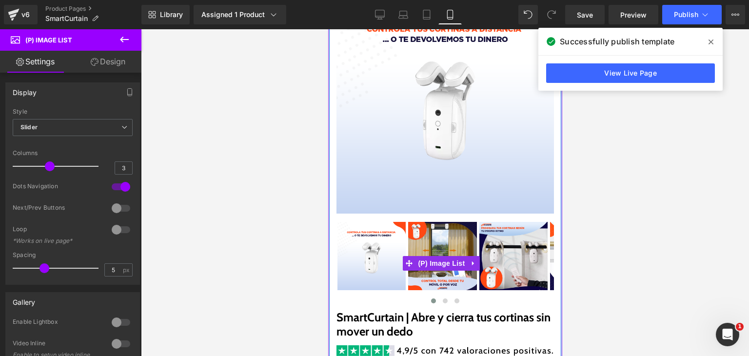
scroll to position [27, 0]
